Goal: Transaction & Acquisition: Subscribe to service/newsletter

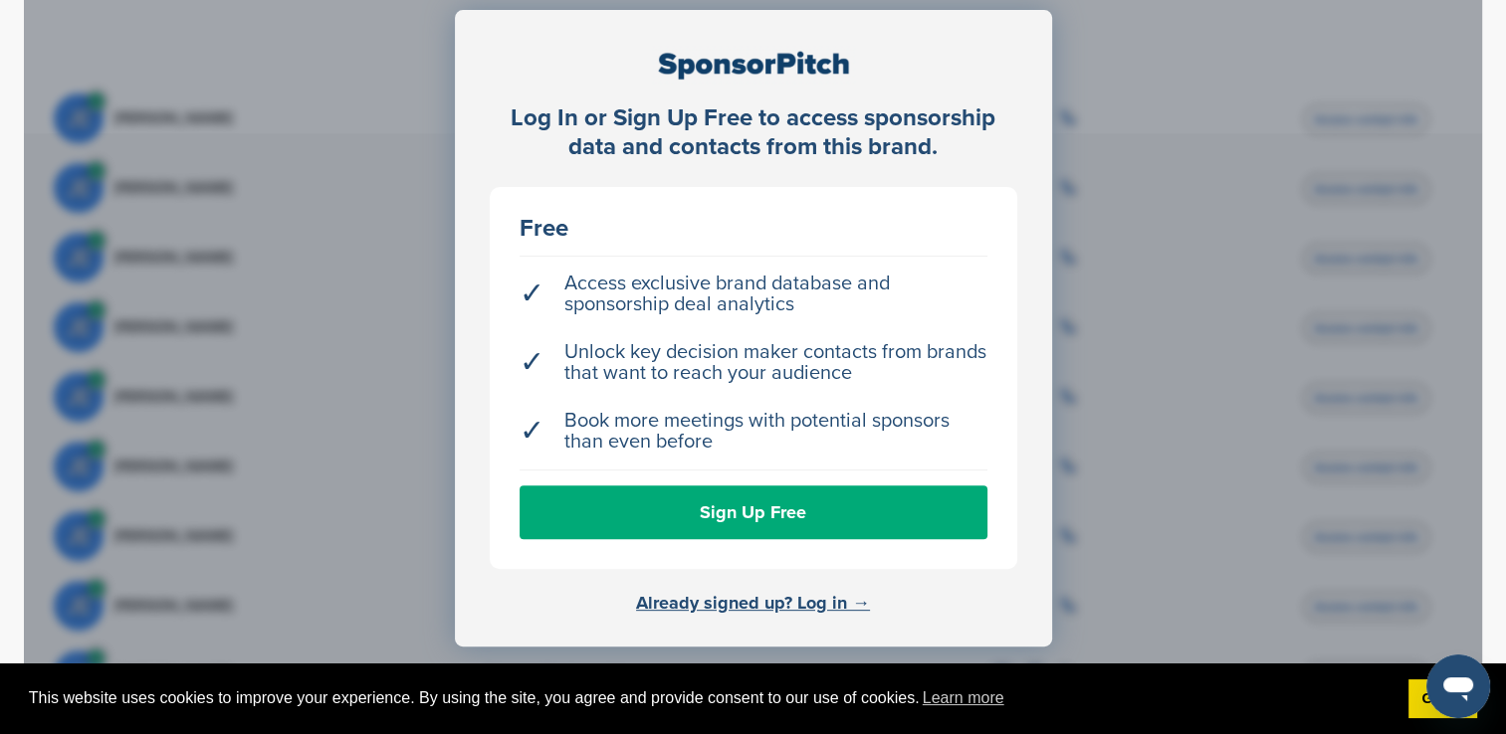
scroll to position [597, 0]
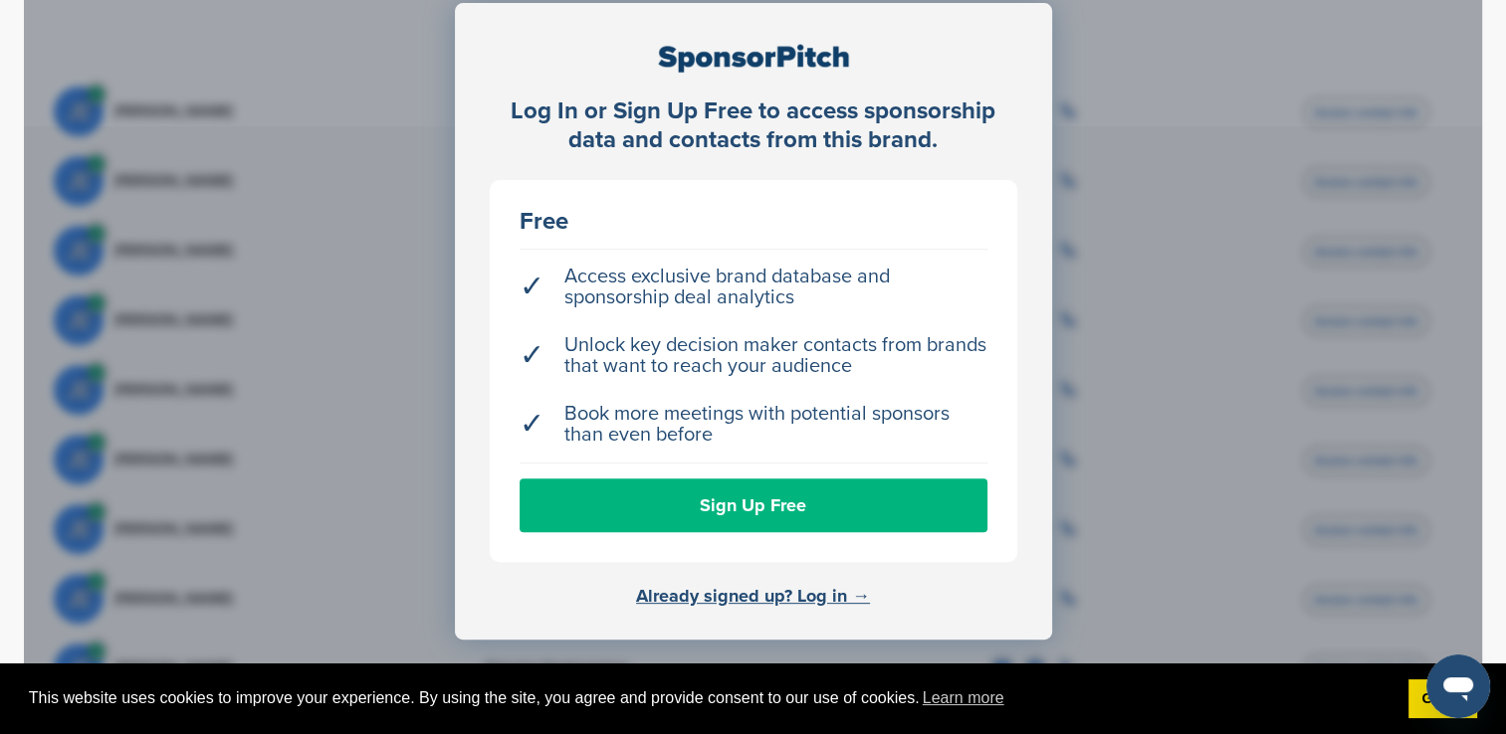
click at [728, 505] on link "Sign Up Free" at bounding box center [753, 506] width 468 height 54
